Goal: Information Seeking & Learning: Learn about a topic

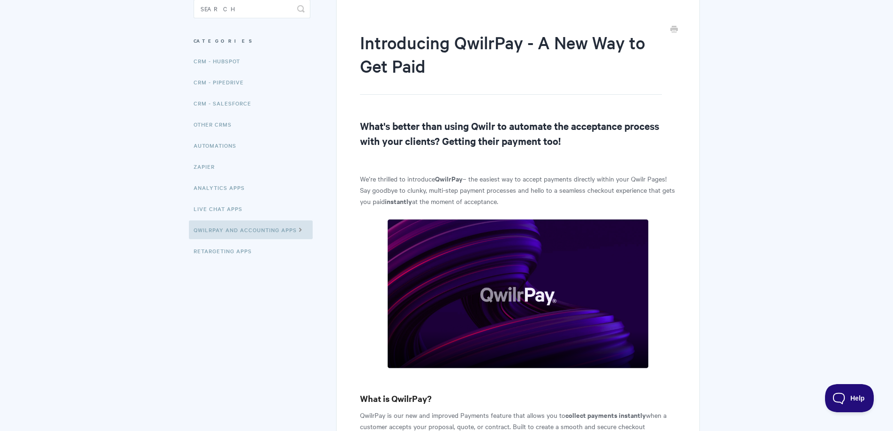
scroll to position [47, 0]
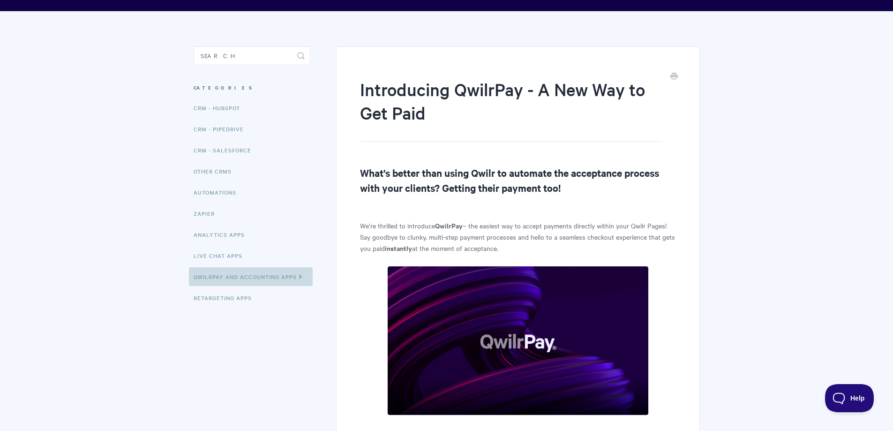
click at [299, 275] on icon at bounding box center [301, 275] width 8 height 7
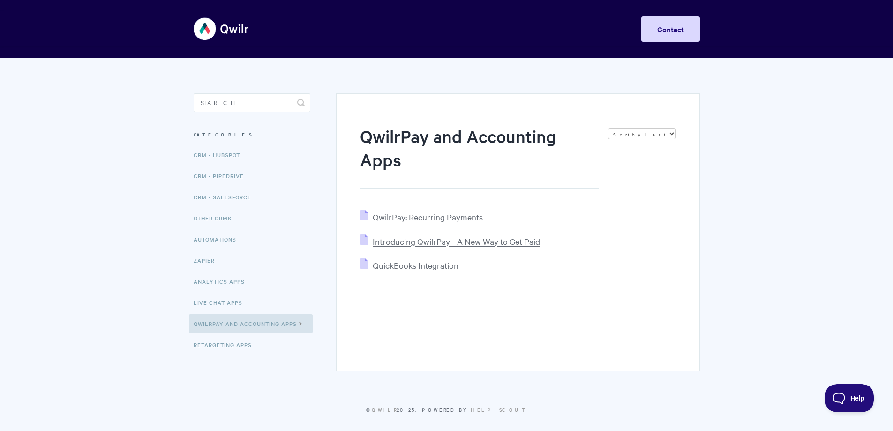
click at [457, 245] on span "Introducing QwilrPay - A New Way to Get Paid" at bounding box center [455, 241] width 167 height 11
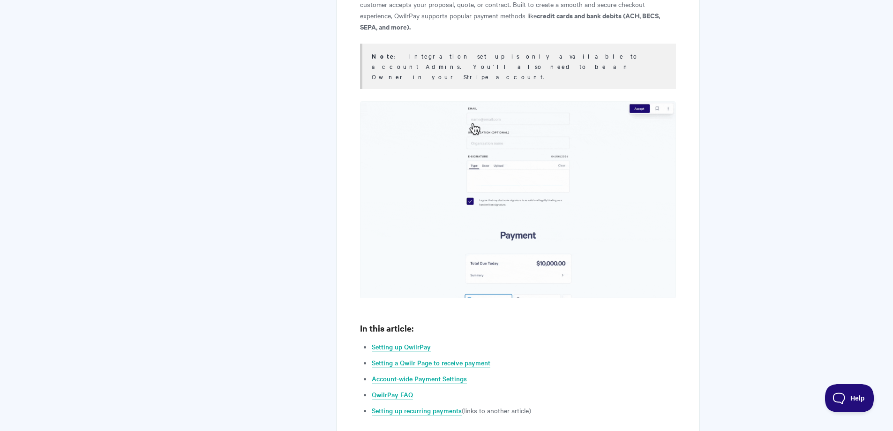
scroll to position [562, 0]
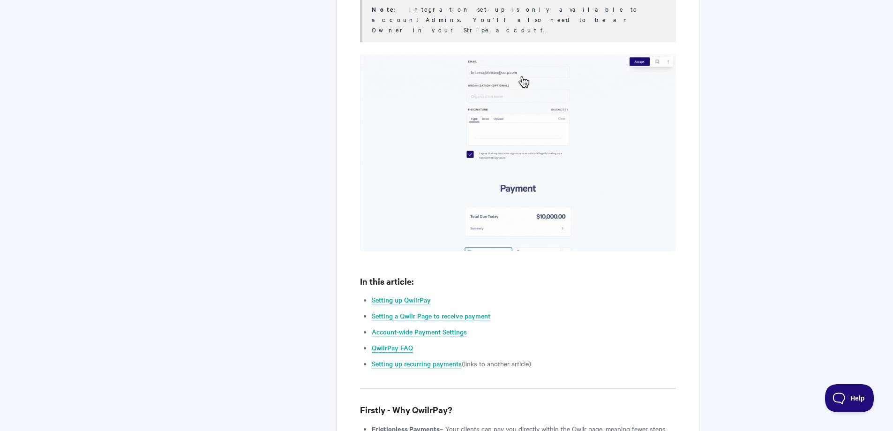
click at [390, 342] on link "QwilrPay FAQ" at bounding box center [392, 347] width 41 height 10
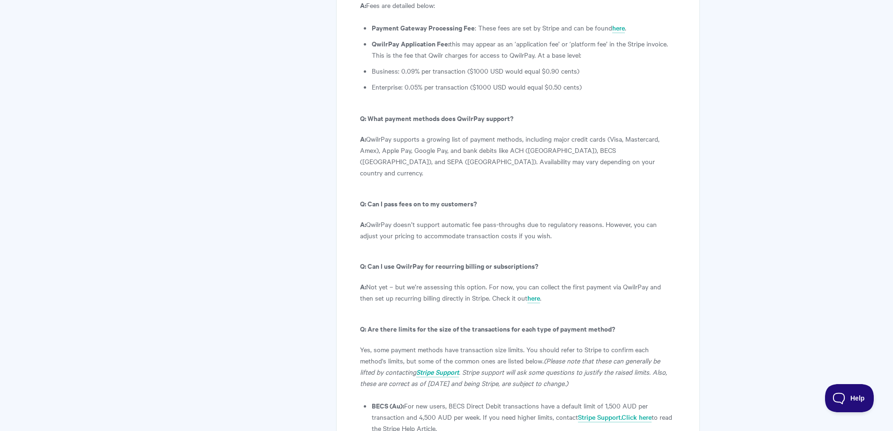
scroll to position [5284, 0]
